Goal: Transaction & Acquisition: Purchase product/service

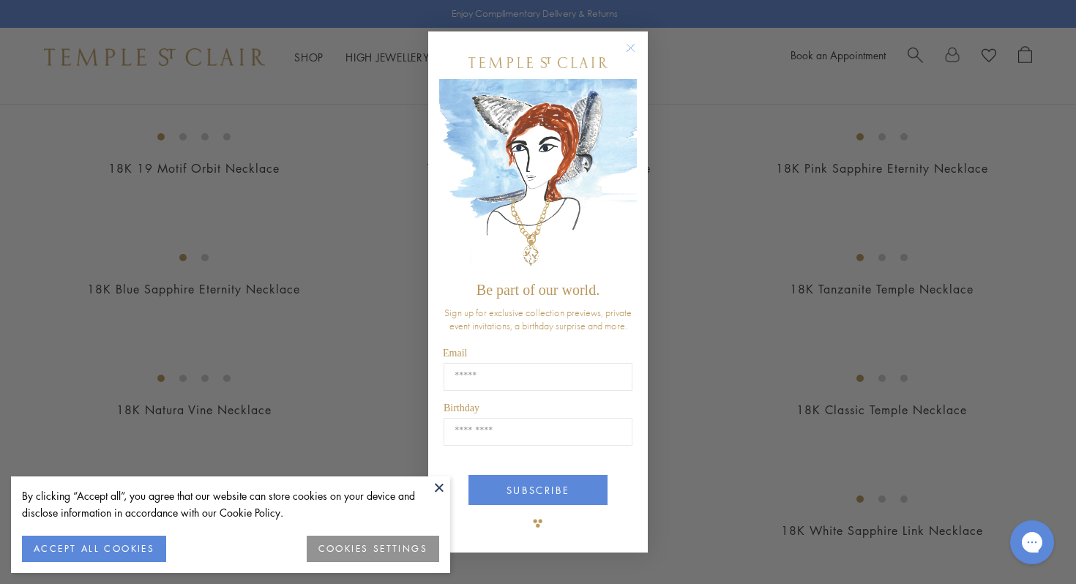
scroll to position [1059, 0]
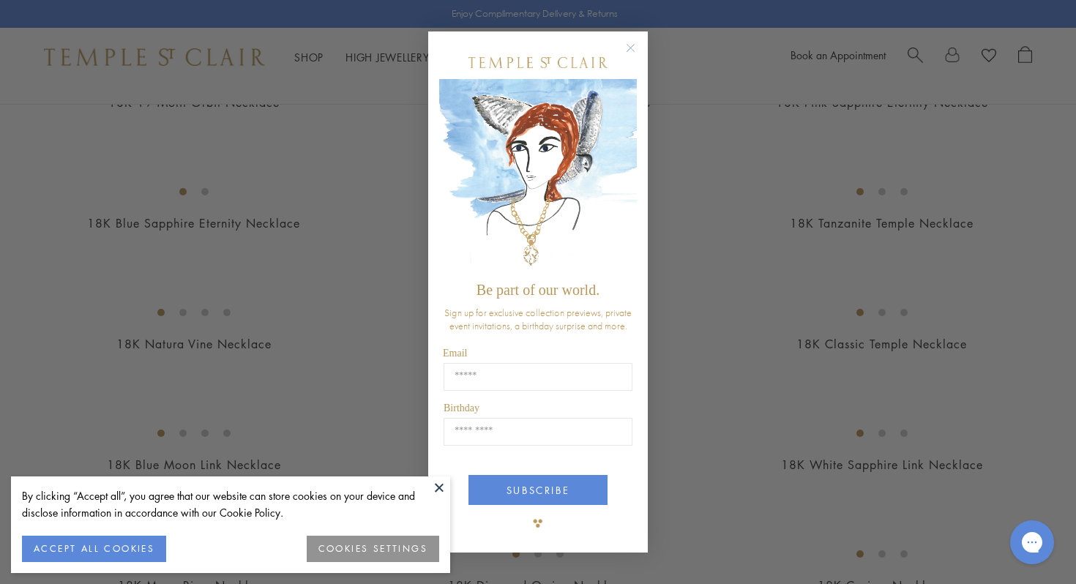
drag, startPoint x: 1066, startPoint y: 70, endPoint x: 1075, endPoint y: 142, distance: 73.1
click at [1075, 142] on html "By clicking “Accept all”, you agree that our website can store cookies on your …" at bounding box center [538, 185] width 1076 height 2488
click at [633, 48] on circle "Close dialog" at bounding box center [631, 49] width 18 height 18
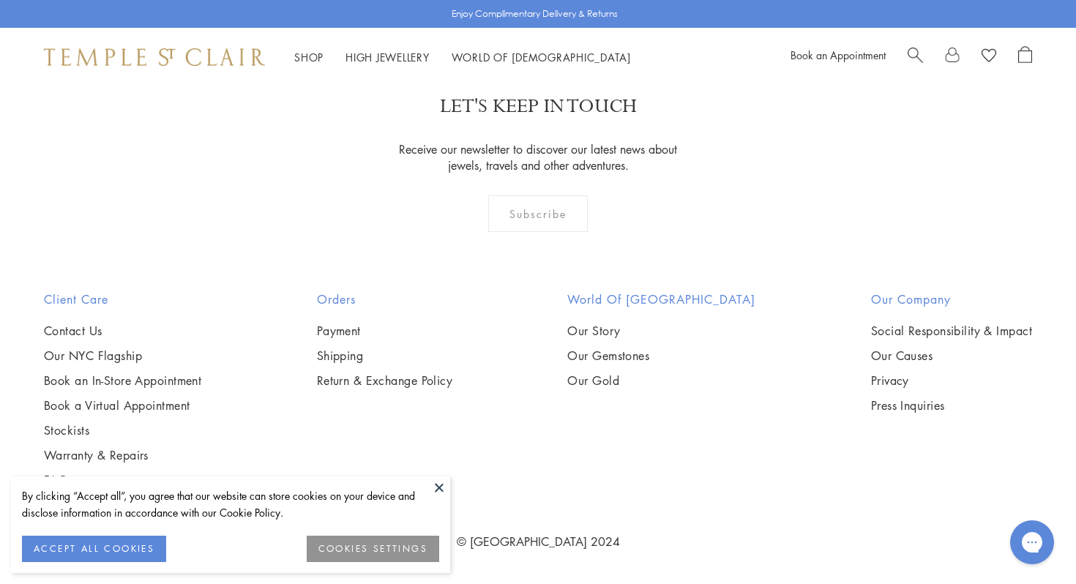
scroll to position [2771, 0]
click at [0, 0] on img at bounding box center [0, 0] width 0 height 0
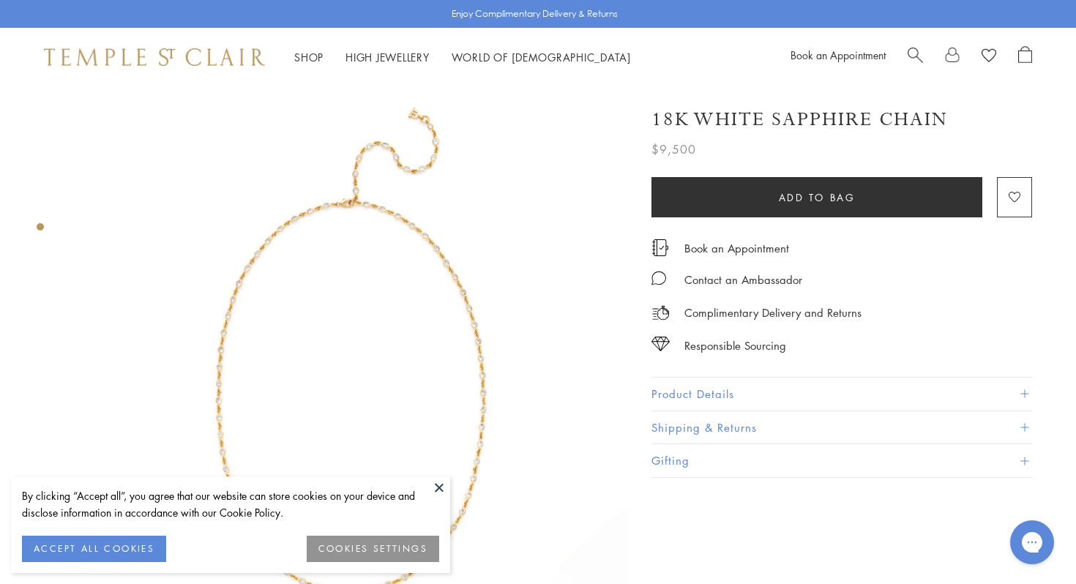
click at [414, 231] on img at bounding box center [351, 364] width 556 height 556
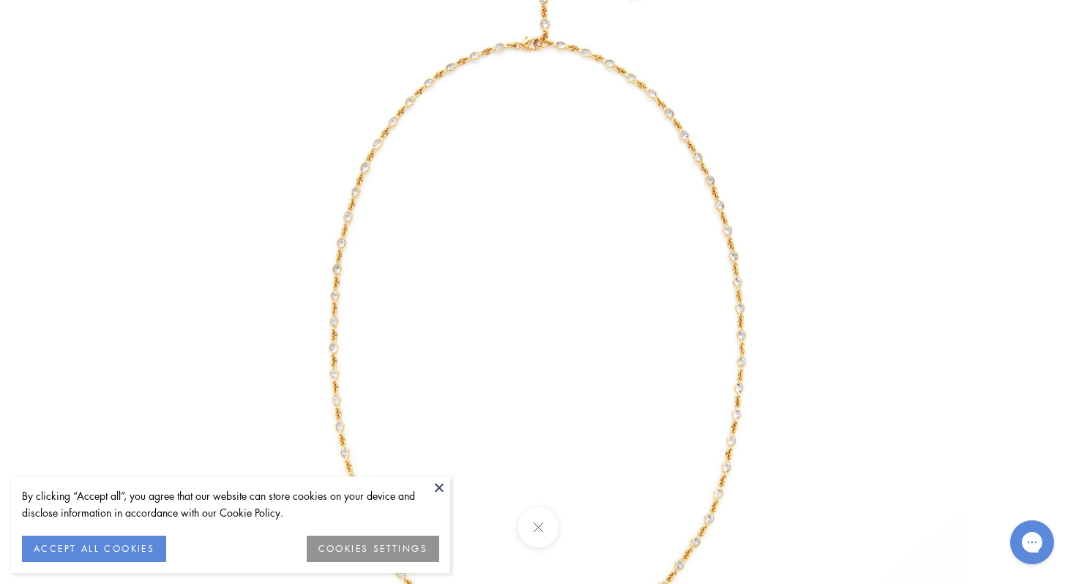
click at [537, 531] on button at bounding box center [538, 527] width 40 height 40
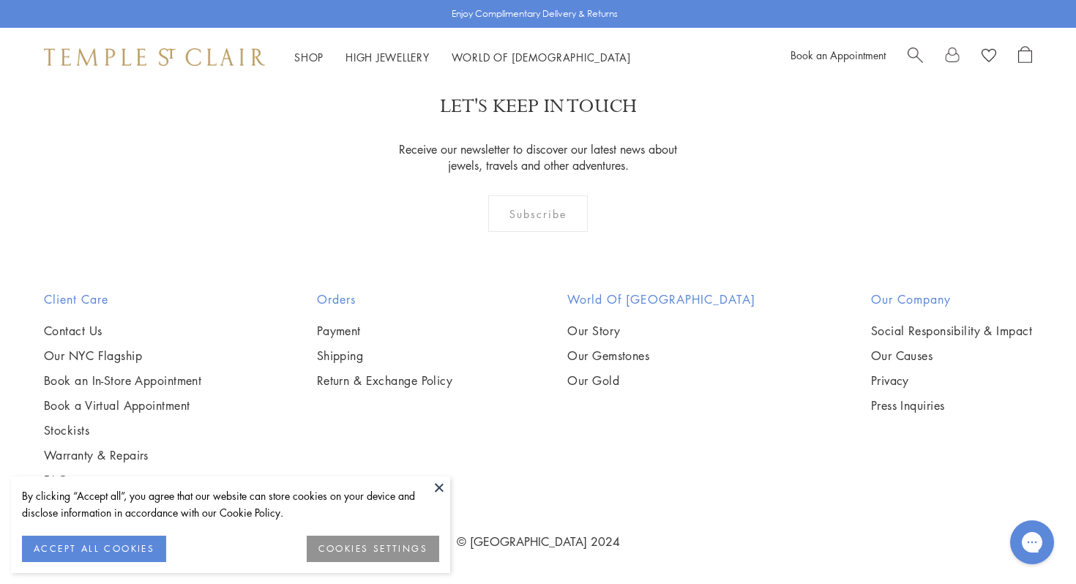
scroll to position [3021, 0]
